Goal: Task Accomplishment & Management: Manage account settings

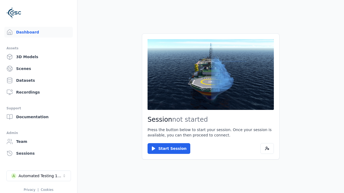
click at [38, 57] on link "3D Models" at bounding box center [38, 57] width 68 height 11
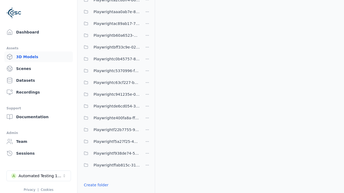
click at [96, 185] on link "Create folder" at bounding box center [96, 184] width 25 height 5
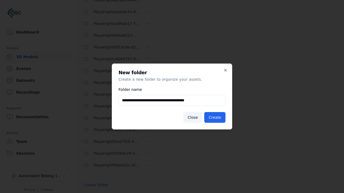
type input "**********"
click at [214, 118] on button "Create" at bounding box center [214, 117] width 21 height 11
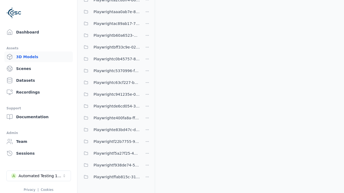
click at [110, 130] on span "Playwrighte83bd47c-d21e-4f20-af0a-61dd584e0c03" at bounding box center [116, 130] width 46 height 6
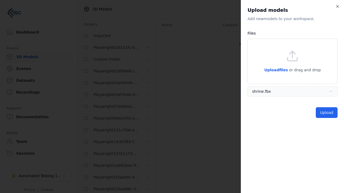
click at [326, 113] on button "Upload" at bounding box center [326, 112] width 22 height 11
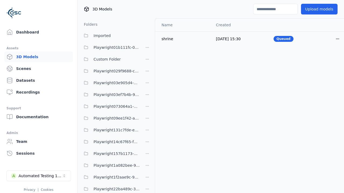
click at [337, 39] on html "Support Dashboard Assets 3D Models Scenes Datasets Recordings Support Documenta…" at bounding box center [172, 96] width 344 height 193
click at [325, 60] on div "Delete" at bounding box center [325, 59] width 32 height 9
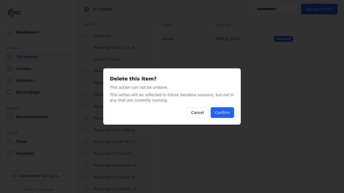
click at [222, 113] on button "Confirm" at bounding box center [221, 112] width 23 height 11
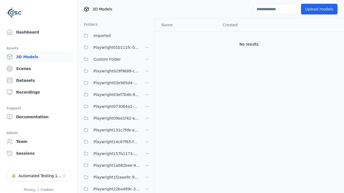
click at [147, 99] on html "Support Dashboard Assets 3D Models Scenes Datasets Recordings Support Documenta…" at bounding box center [172, 96] width 344 height 193
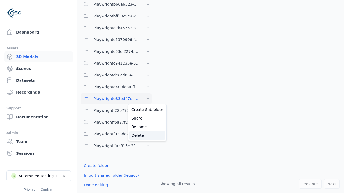
click at [147, 136] on div "Delete" at bounding box center [147, 135] width 36 height 9
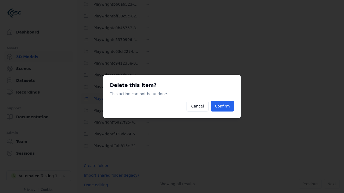
click at [222, 106] on button "Confirm" at bounding box center [221, 106] width 23 height 11
